Goal: Task Accomplishment & Management: Manage account settings

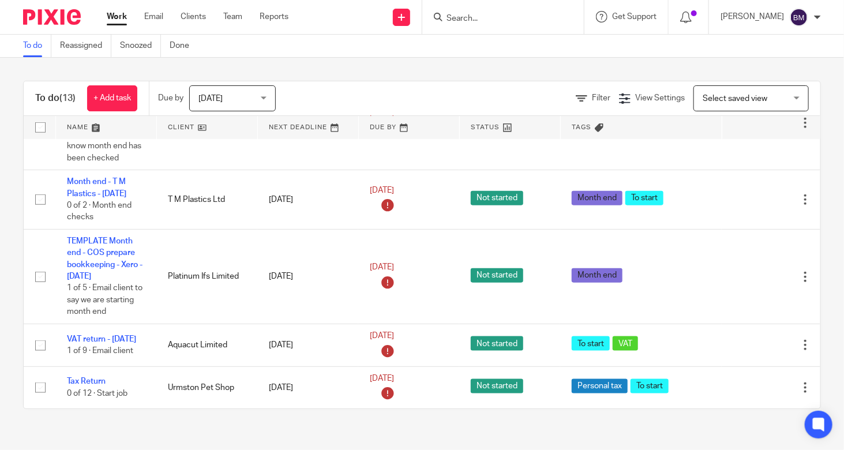
scroll to position [574, 0]
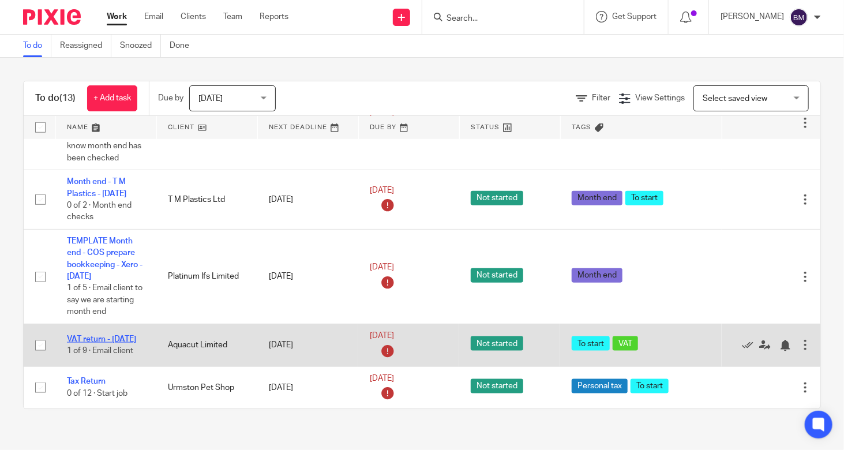
click at [107, 335] on link "VAT return - [DATE]" at bounding box center [101, 339] width 69 height 8
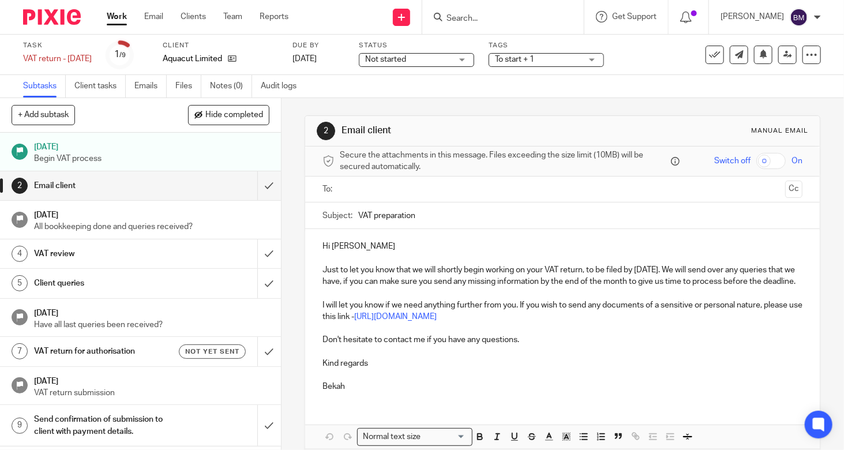
click at [474, 57] on div "Not started Not started" at bounding box center [416, 60] width 115 height 14
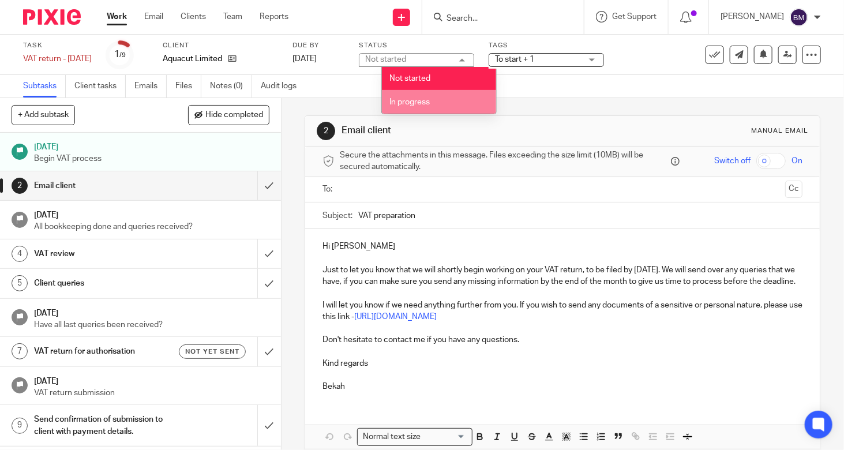
click at [454, 100] on li "In progress" at bounding box center [439, 102] width 114 height 24
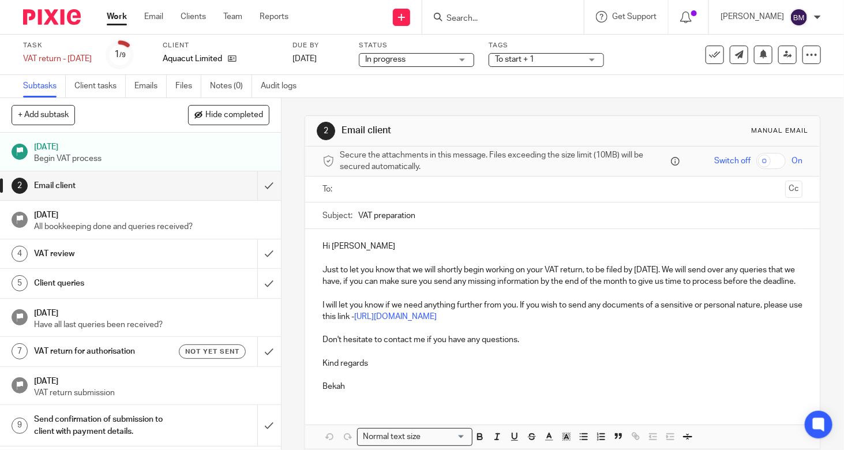
click at [534, 58] on span "To start + 1" at bounding box center [514, 59] width 39 height 8
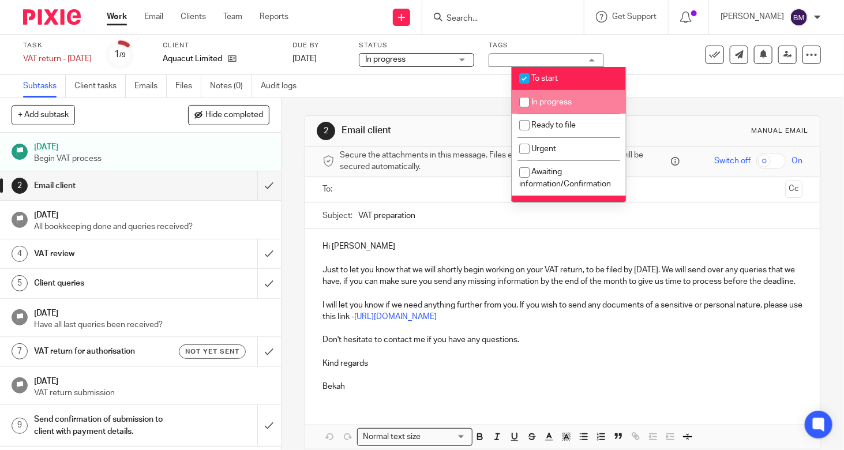
click at [540, 102] on span "In progress" at bounding box center [551, 102] width 40 height 8
checkbox input "true"
click at [543, 76] on span "To start" at bounding box center [544, 78] width 27 height 8
checkbox input "false"
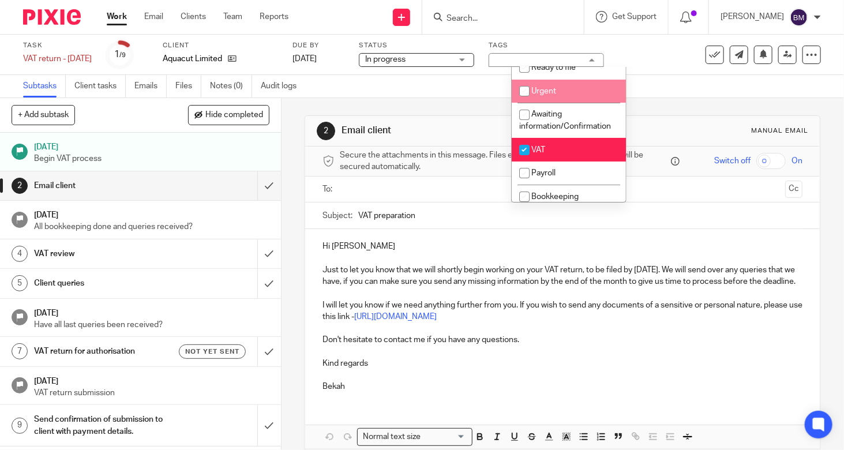
scroll to position [58, 0]
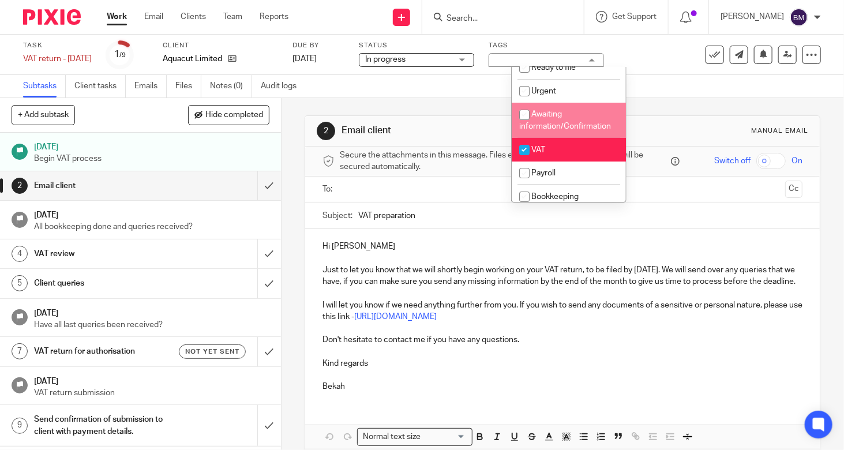
click at [567, 119] on li "Awaiting information/Confirmation" at bounding box center [569, 120] width 114 height 35
checkbox input "true"
click at [559, 152] on li "VAT" at bounding box center [569, 150] width 114 height 24
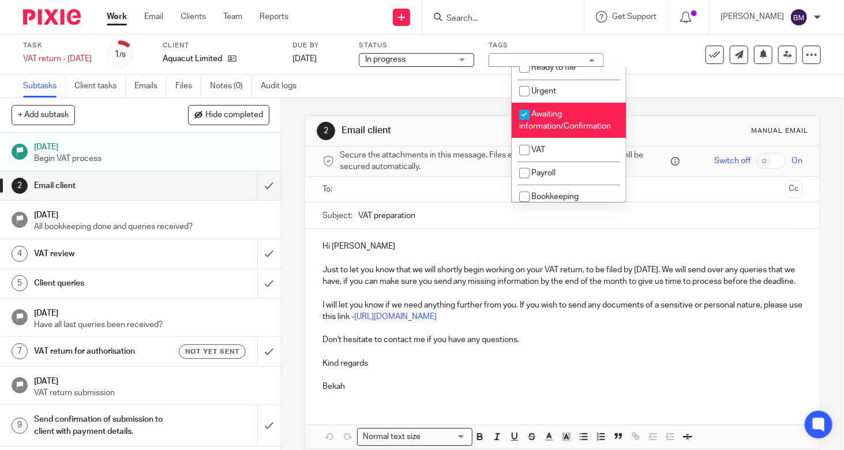
click at [581, 155] on li "VAT" at bounding box center [569, 150] width 114 height 24
checkbox input "true"
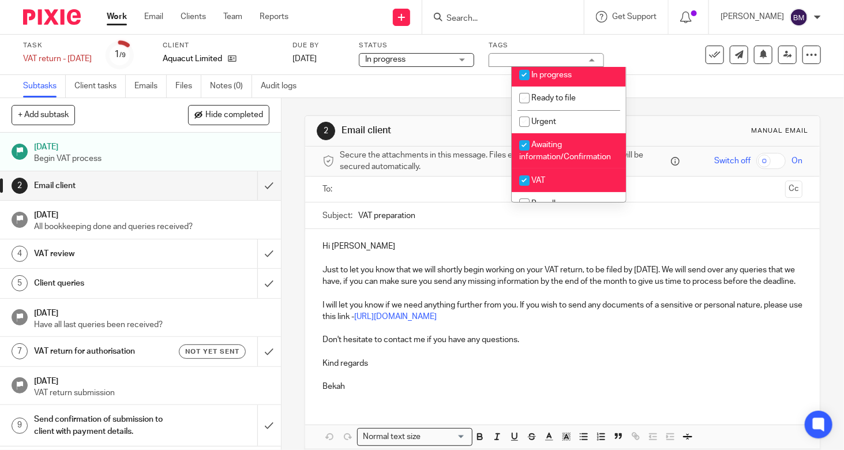
scroll to position [0, 0]
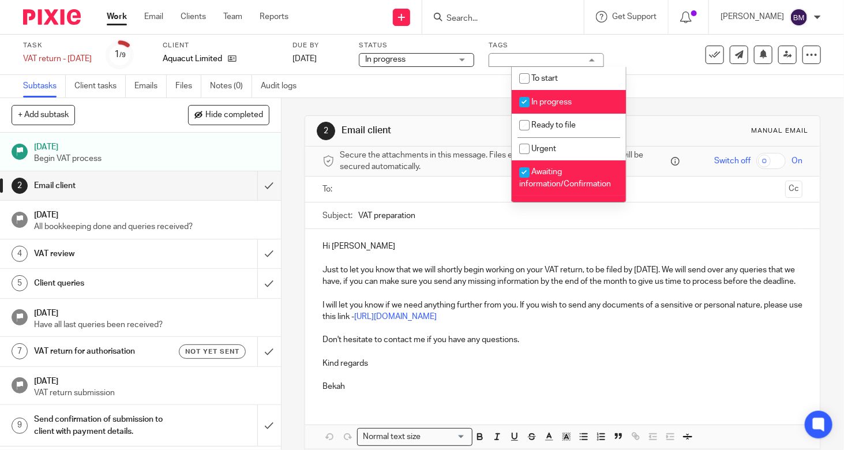
click at [487, 245] on p "Hi Simon" at bounding box center [562, 246] width 480 height 12
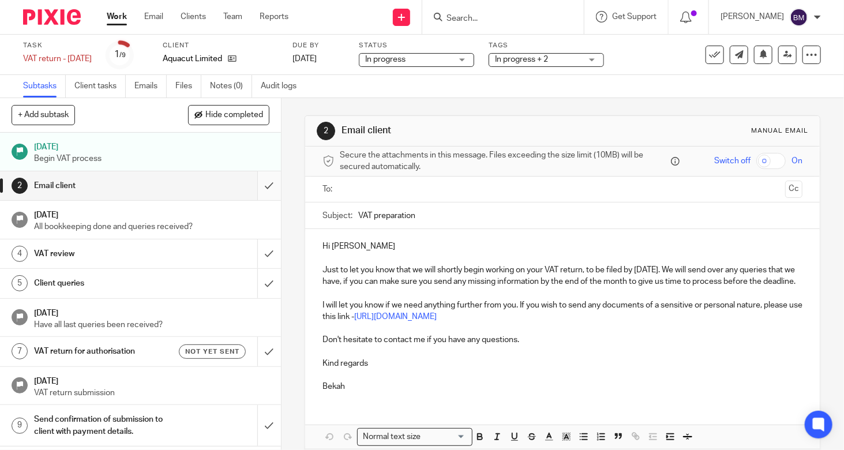
click at [260, 181] on input "submit" at bounding box center [140, 185] width 281 height 29
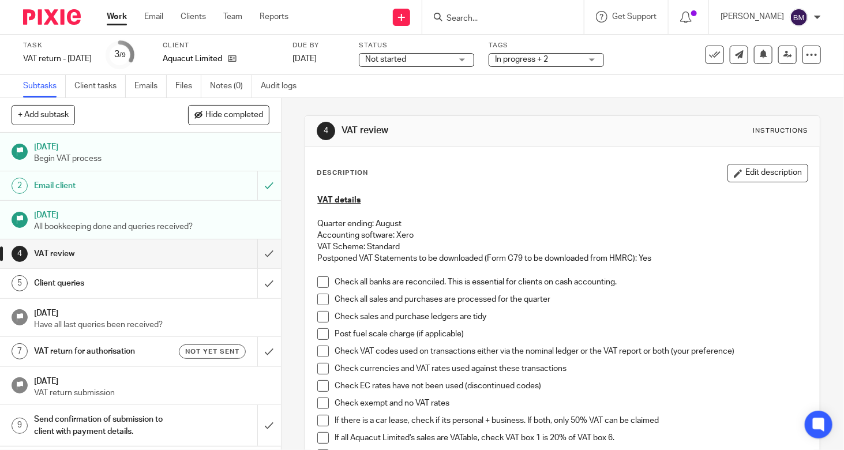
click at [319, 284] on span at bounding box center [323, 282] width 12 height 12
click at [320, 298] on span at bounding box center [323, 300] width 12 height 12
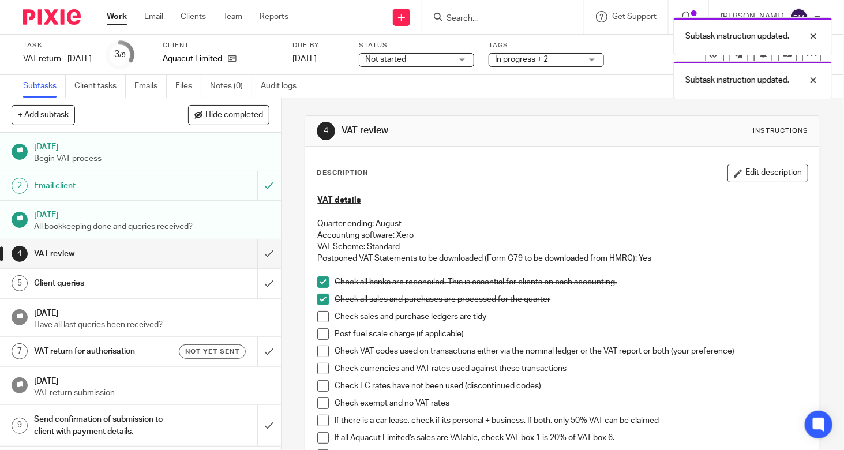
click at [322, 317] on span at bounding box center [323, 317] width 12 height 12
click at [317, 329] on span at bounding box center [323, 334] width 12 height 12
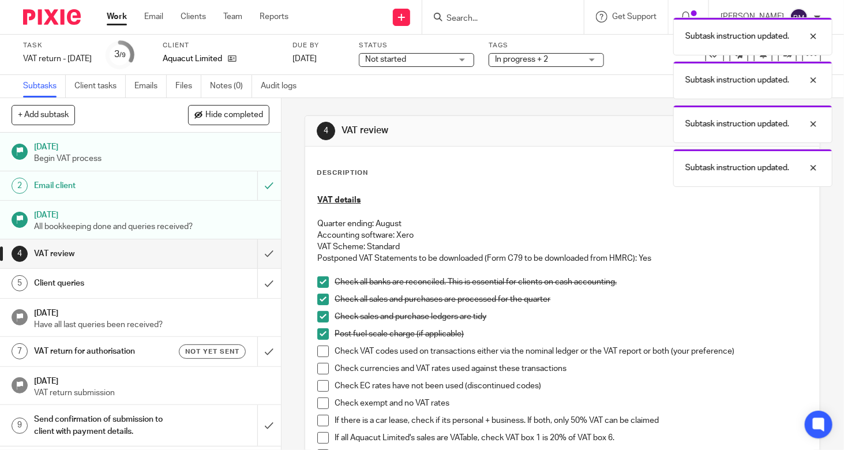
click at [319, 335] on span at bounding box center [323, 334] width 12 height 12
click at [321, 354] on span at bounding box center [323, 351] width 12 height 12
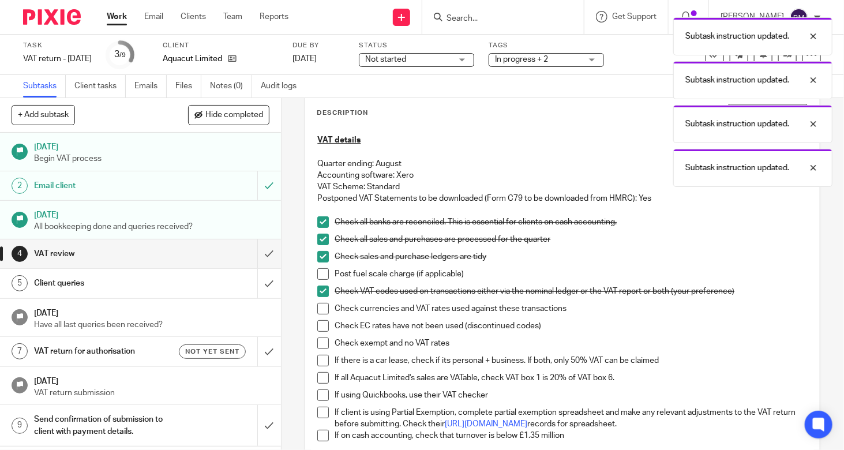
scroll to position [115, 0]
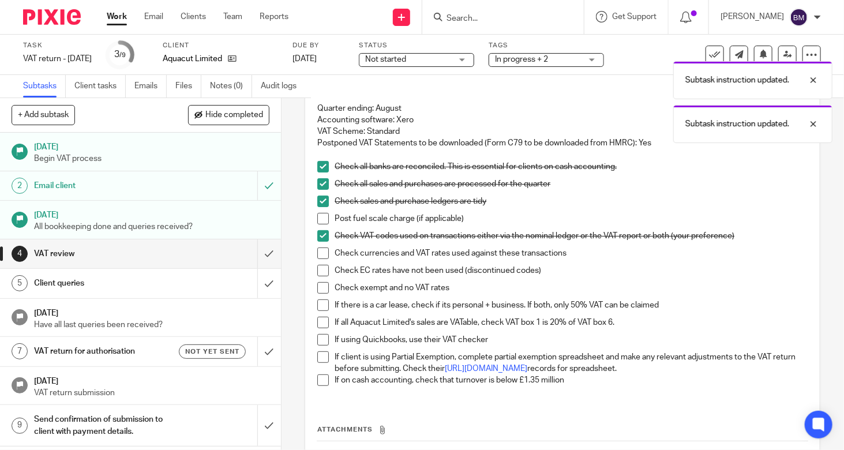
click at [322, 251] on span at bounding box center [323, 253] width 12 height 12
click at [322, 270] on span at bounding box center [323, 271] width 12 height 12
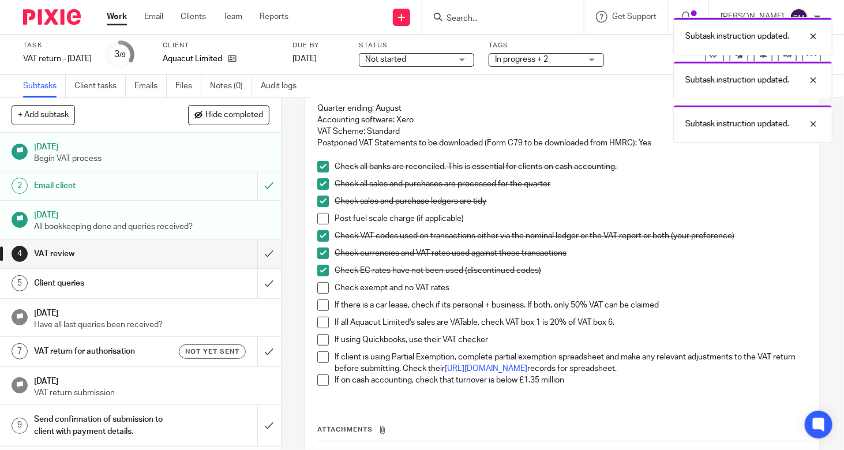
click at [319, 287] on span at bounding box center [323, 288] width 12 height 12
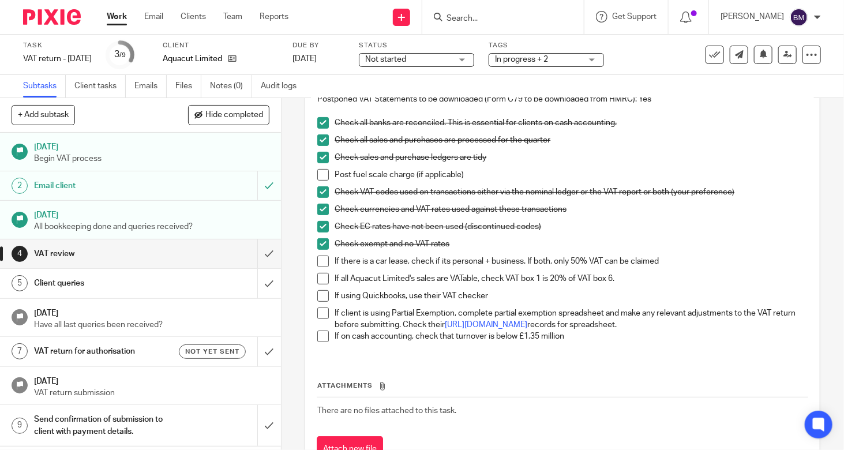
scroll to position [159, 0]
click at [264, 258] on input "submit" at bounding box center [140, 253] width 281 height 29
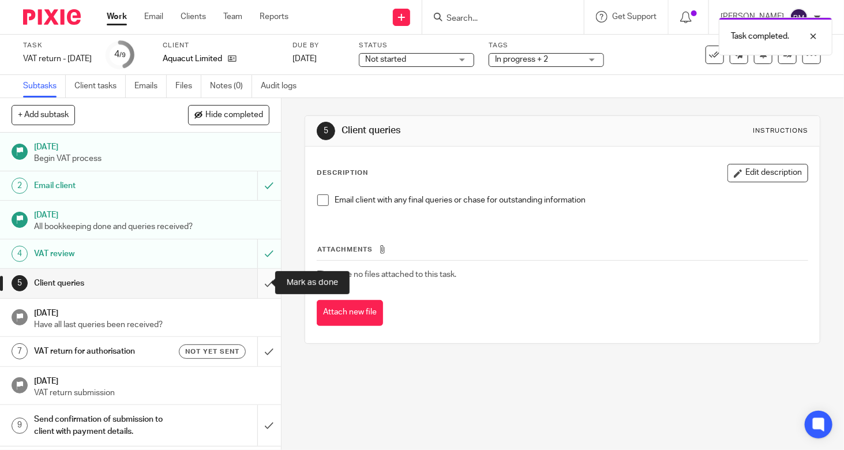
click at [263, 289] on input "submit" at bounding box center [140, 283] width 281 height 29
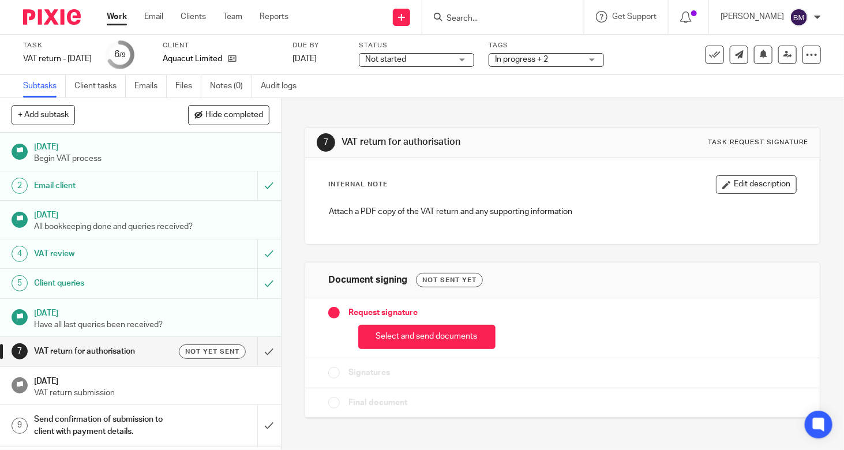
click at [163, 390] on p "VAT return submission" at bounding box center [151, 393] width 235 height 12
